Goal: Task Accomplishment & Management: Use online tool/utility

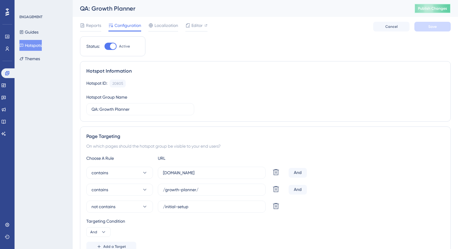
click at [428, 10] on span "Publish Changes" at bounding box center [432, 8] width 29 height 5
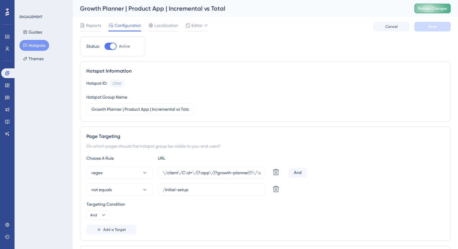
click at [423, 10] on span "Publish Changes" at bounding box center [432, 8] width 29 height 5
click at [429, 10] on span "Publish Changes" at bounding box center [432, 8] width 29 height 5
